Goal: Obtain resource: Obtain resource

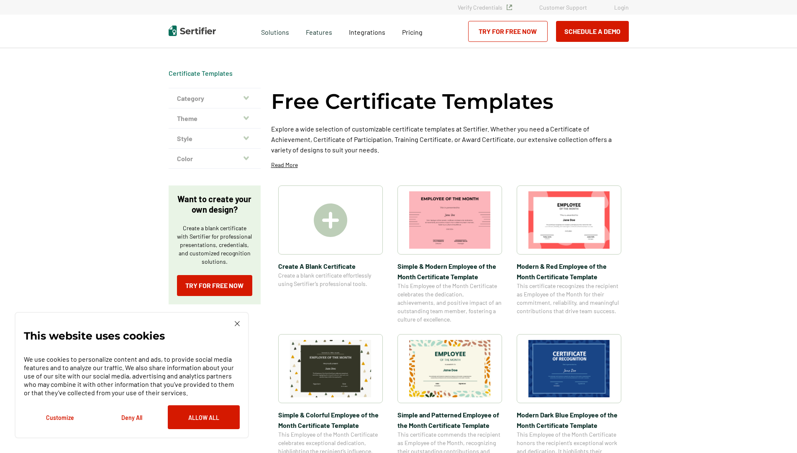
click at [246, 117] on icon "button" at bounding box center [245, 118] width 5 height 4
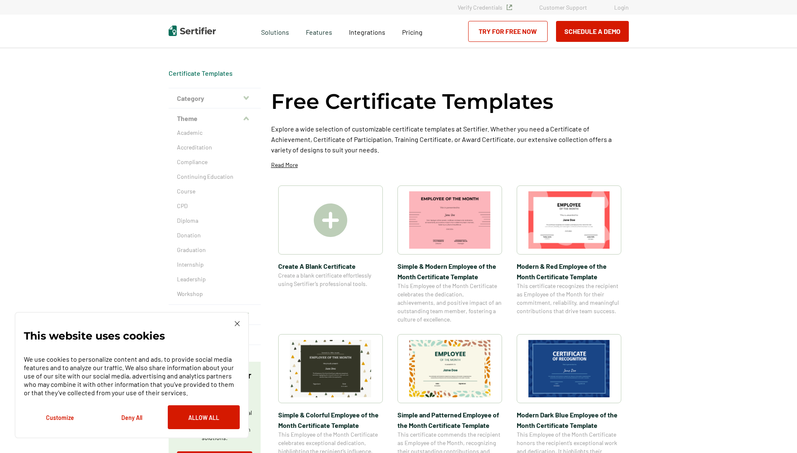
click at [248, 98] on icon "button" at bounding box center [245, 98] width 5 height 4
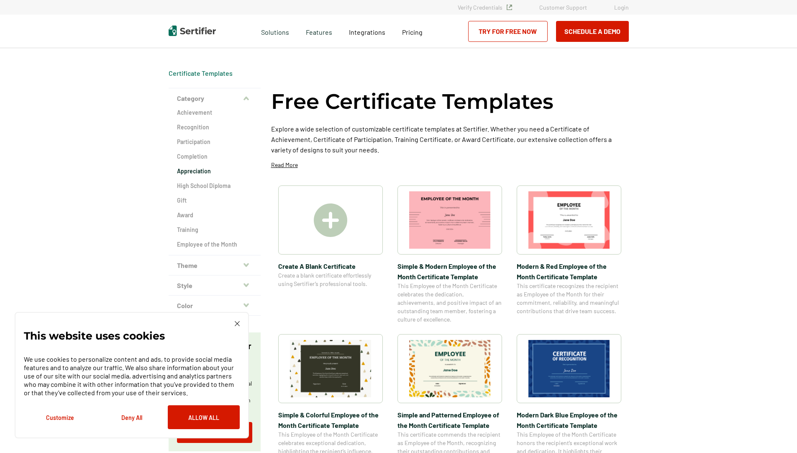
click at [209, 170] on h2 "Appreciation" at bounding box center [214, 171] width 75 height 8
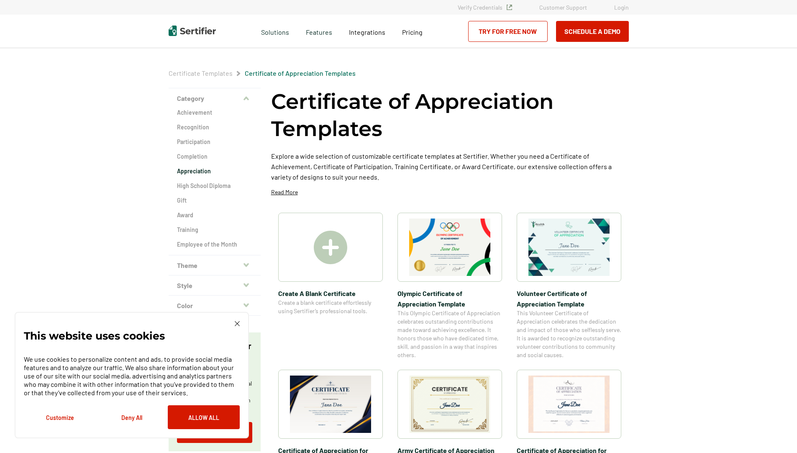
click at [246, 264] on icon "button" at bounding box center [245, 265] width 5 height 4
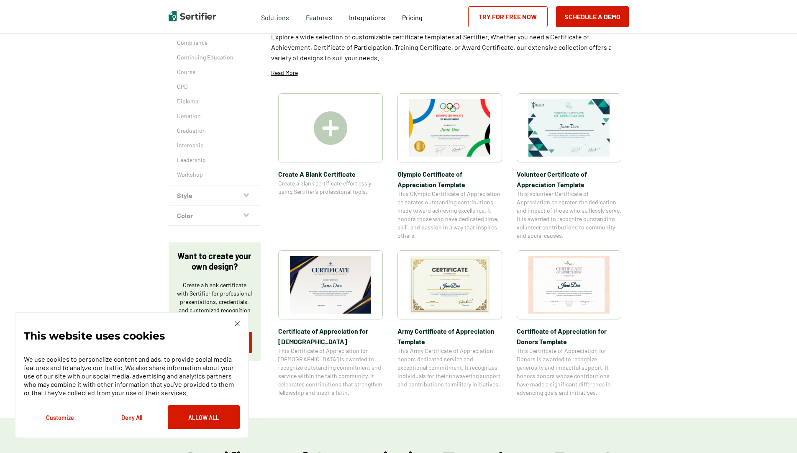
scroll to position [125, 0]
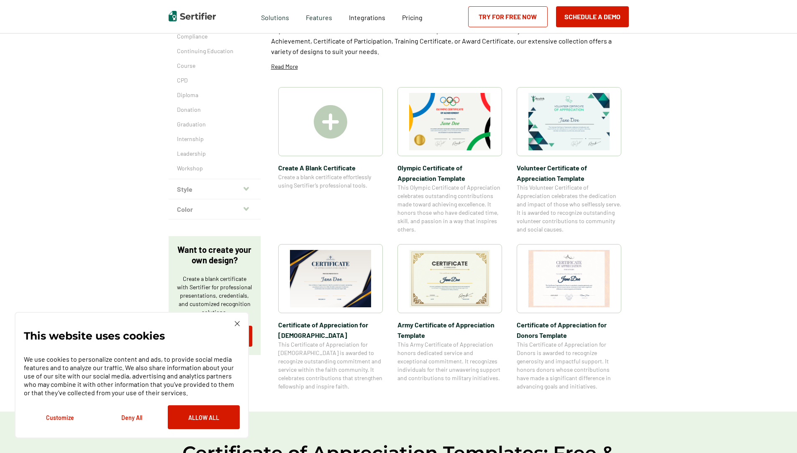
click at [246, 189] on icon "button" at bounding box center [245, 189] width 5 height 4
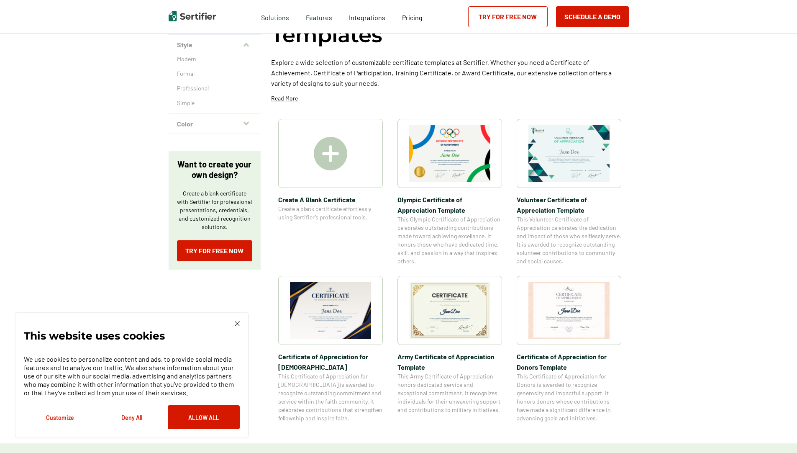
scroll to position [42, 0]
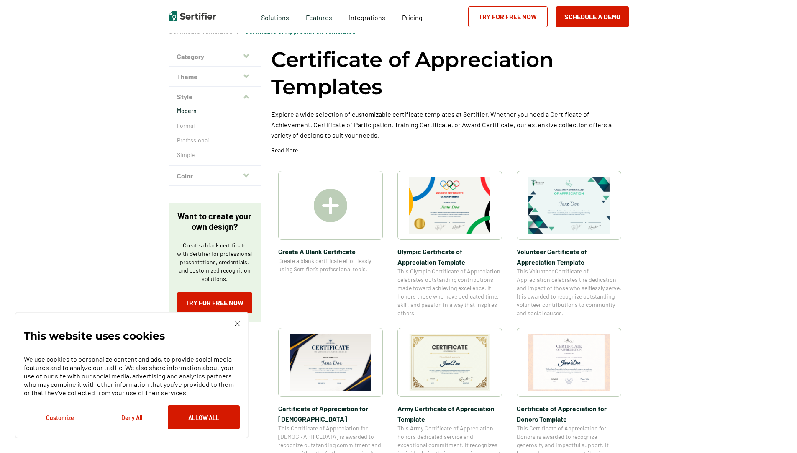
click at [193, 110] on p "Modern" at bounding box center [214, 111] width 75 height 8
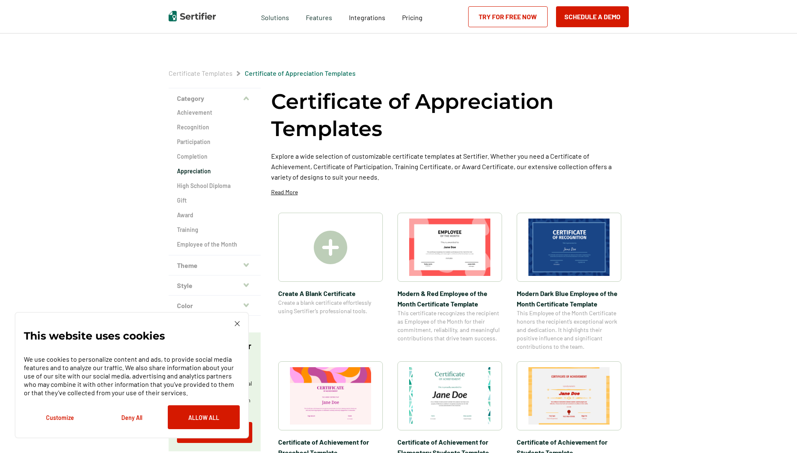
scroll to position [42, 0]
